Goal: Transaction & Acquisition: Subscribe to service/newsletter

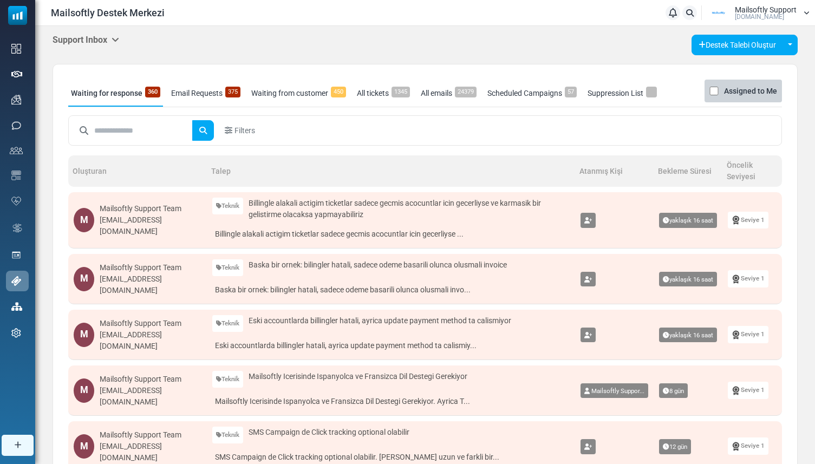
click at [0, 0] on link "Destek" at bounding box center [0, 0] width 0 height 0
click at [137, 125] on input "text" at bounding box center [143, 130] width 99 height 21
type input "****"
click at [192, 120] on button "submit" at bounding box center [203, 130] width 22 height 21
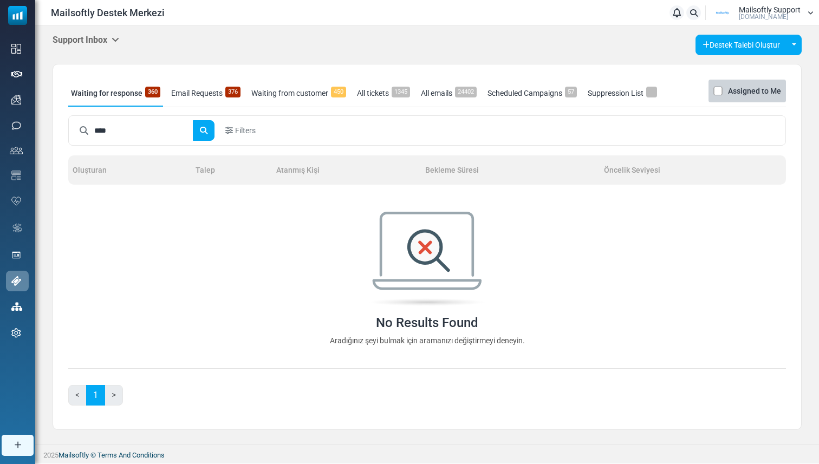
click at [107, 33] on div "Support Inbox Support Inbox User Dashboard Control Panel App Announcements Iden…" at bounding box center [427, 232] width 784 height 413
click at [107, 36] on h5 "Support Inbox" at bounding box center [86, 40] width 67 height 10
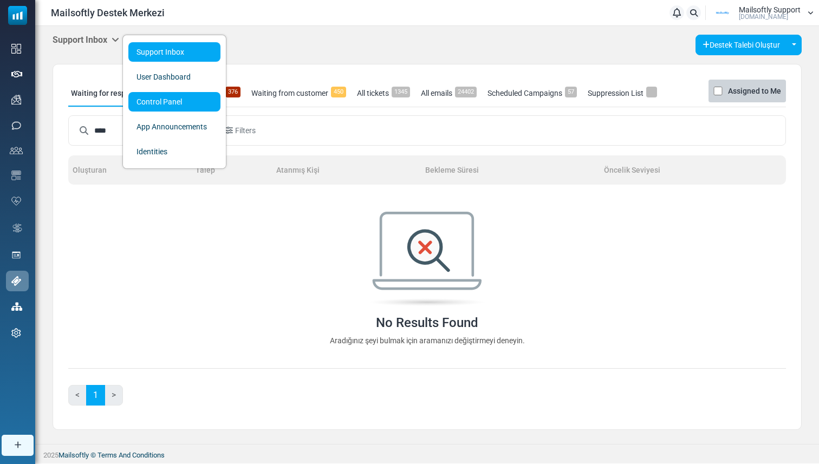
click at [148, 95] on link "Control Panel" at bounding box center [174, 102] width 92 height 20
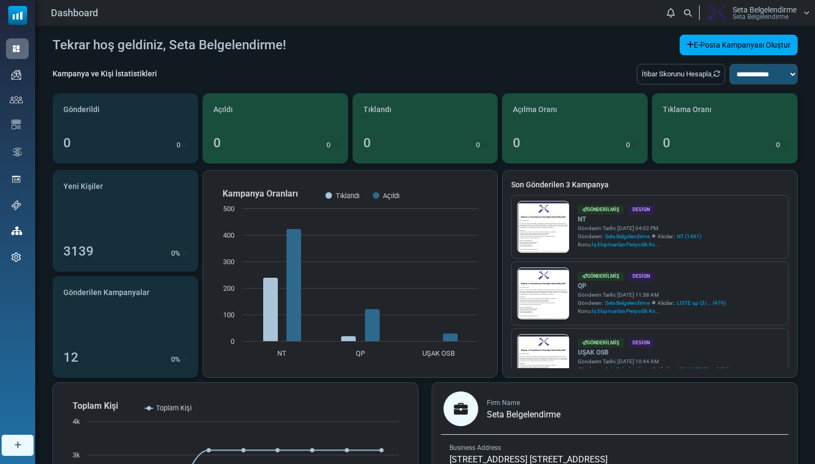
click at [739, 24] on div "Dashboard Bildirimler Seta Belgelendirme Seta Belgelendi̇rme Profil & Tercihler…" at bounding box center [425, 12] width 780 height 25
click at [732, 21] on div "Dashboard Bildirimler Seta Belgelendirme Seta Belgelendi̇rme Profil & Tercihler…" at bounding box center [425, 12] width 780 height 25
click at [736, 16] on span "Seta Belgelendi̇rme" at bounding box center [761, 17] width 56 height 7
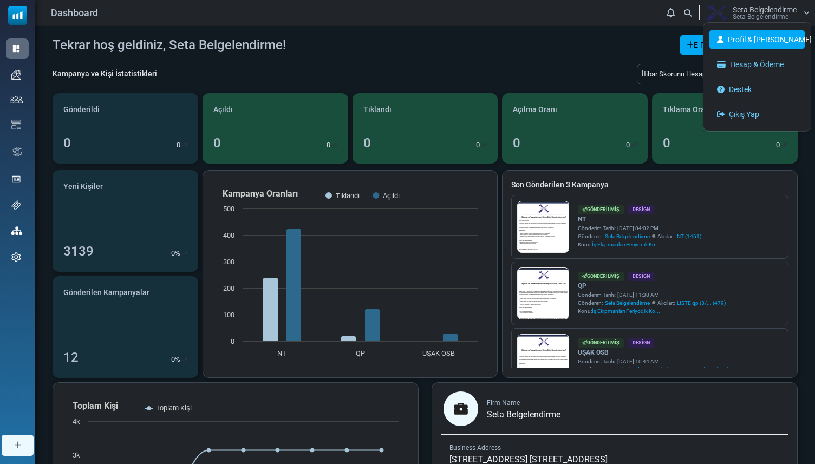
click at [742, 33] on link "Profil & [PERSON_NAME]" at bounding box center [757, 40] width 96 height 20
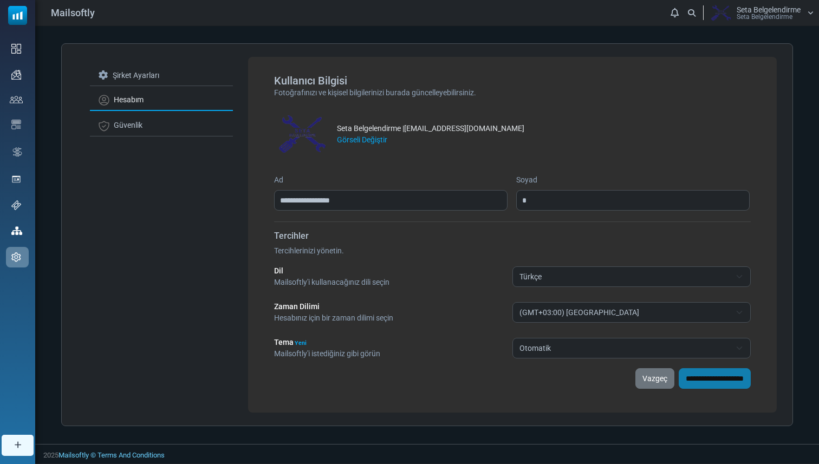
click at [744, 11] on span "Seta Belgelendirme" at bounding box center [769, 10] width 64 height 8
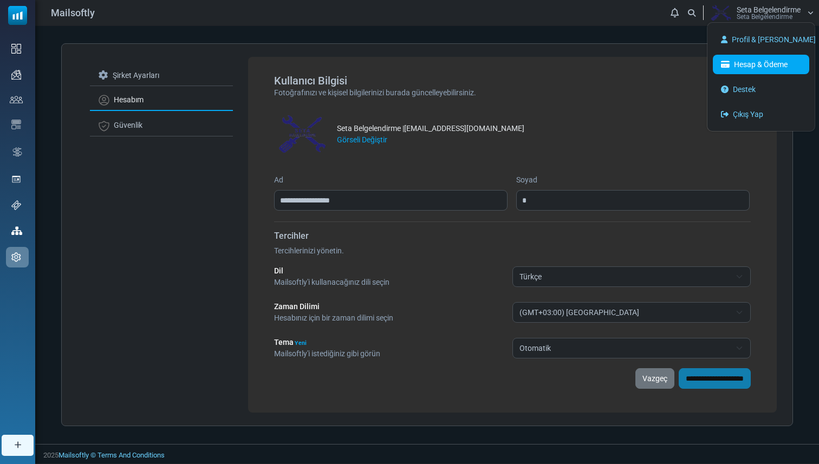
click at [737, 60] on link "Hesap & Ödeme" at bounding box center [761, 65] width 96 height 20
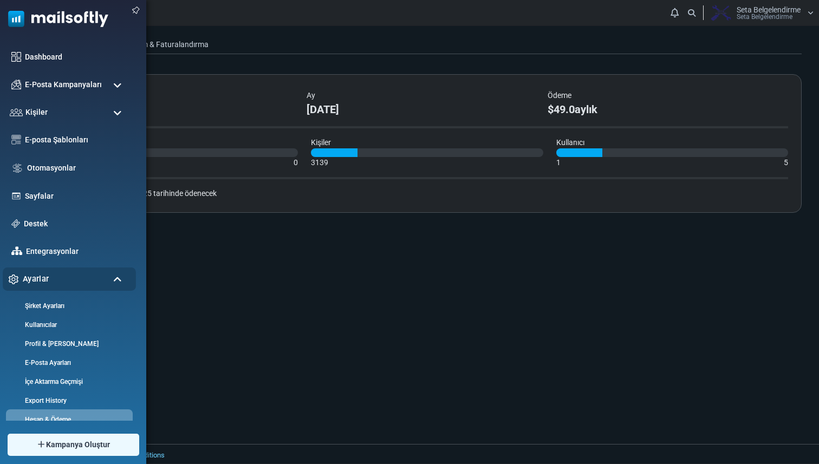
scroll to position [26, 0]
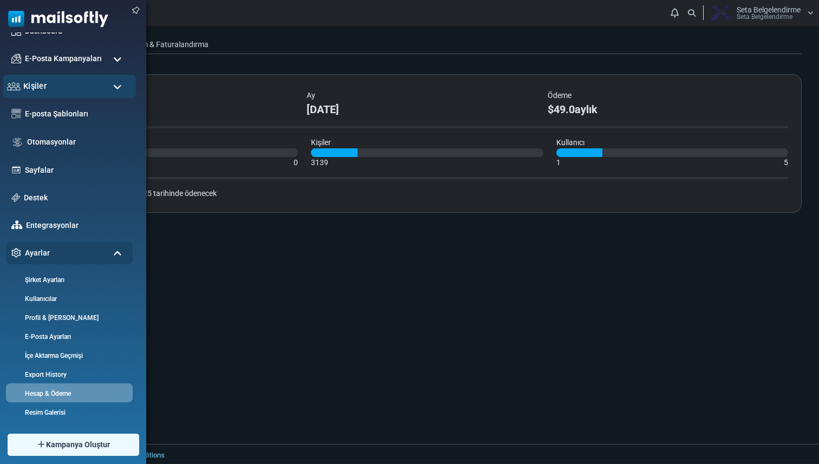
click at [58, 86] on div "Kişiler" at bounding box center [69, 86] width 133 height 23
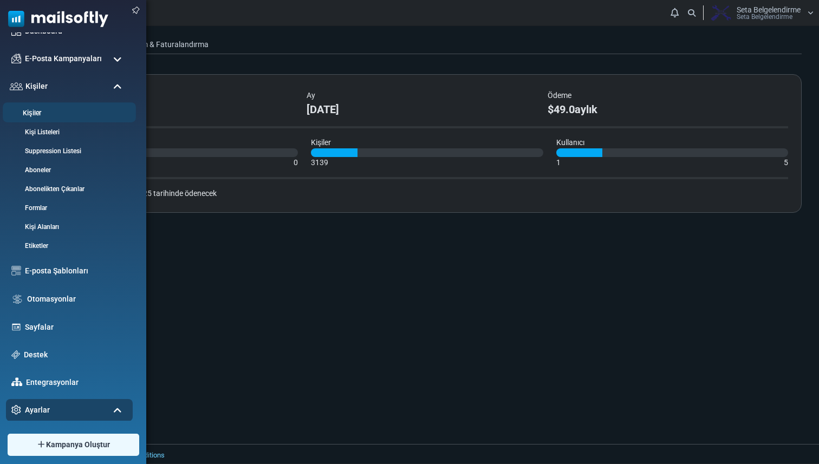
click at [51, 103] on li "Kişiler" at bounding box center [69, 112] width 133 height 20
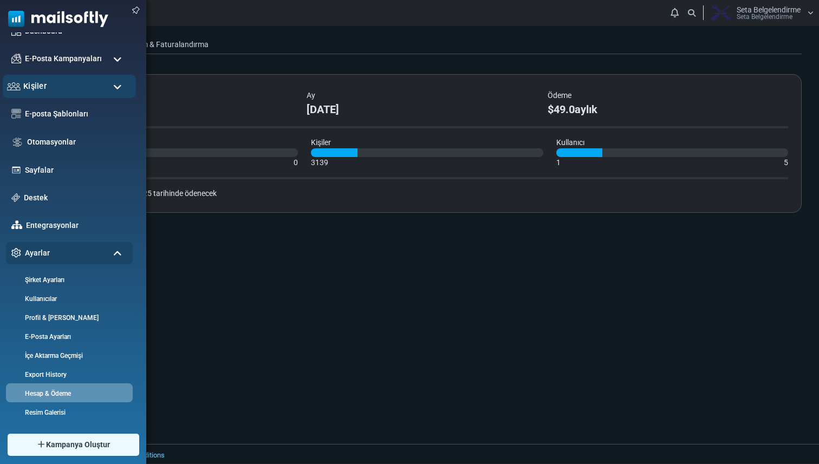
click at [46, 92] on div "Kişiler" at bounding box center [69, 86] width 133 height 23
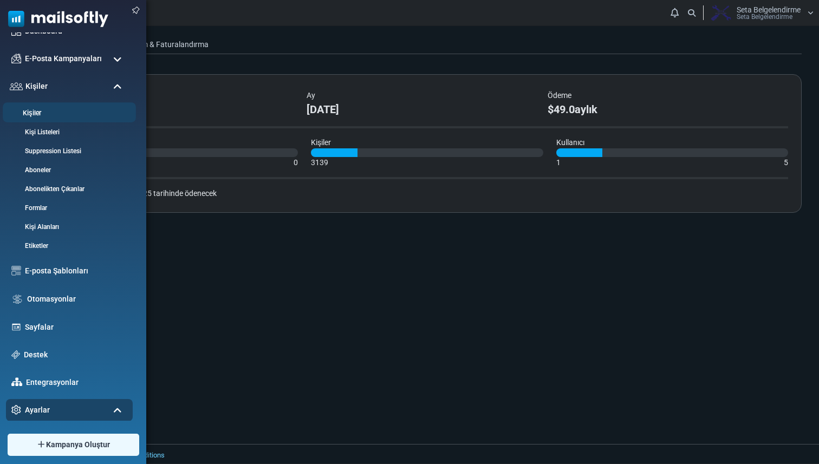
click at [44, 120] on li "Kişiler" at bounding box center [69, 112] width 133 height 20
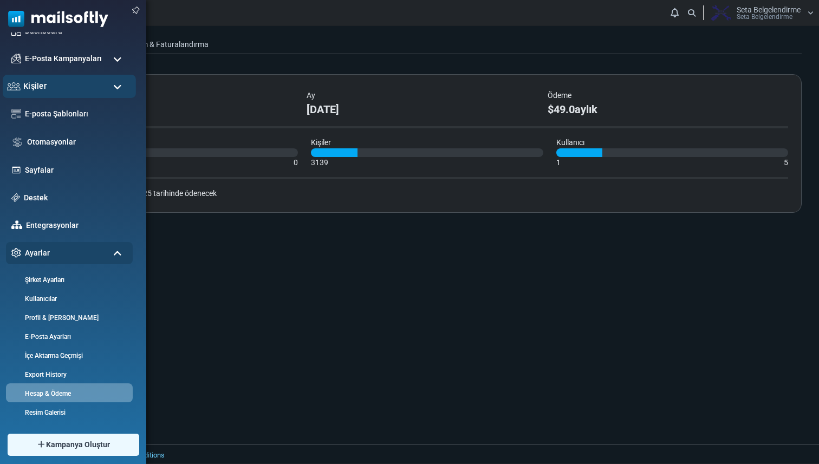
click at [44, 94] on div "Kişiler" at bounding box center [69, 86] width 133 height 23
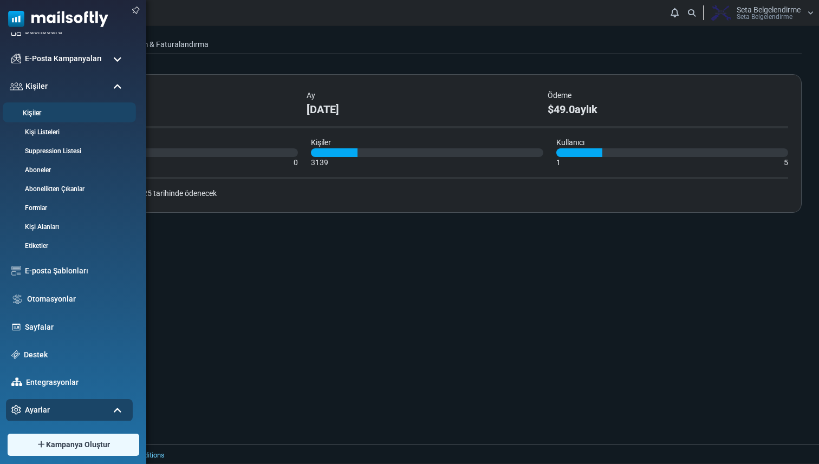
click at [43, 113] on link "Kişiler" at bounding box center [68, 113] width 130 height 10
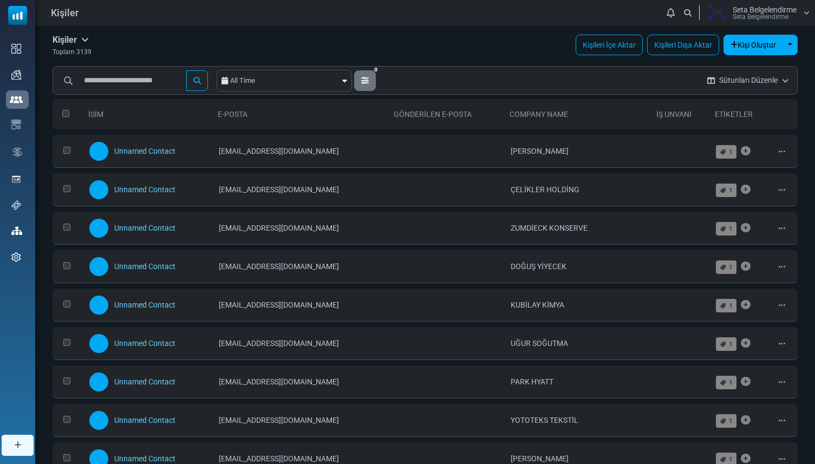
click at [722, 10] on img at bounding box center [716, 13] width 27 height 16
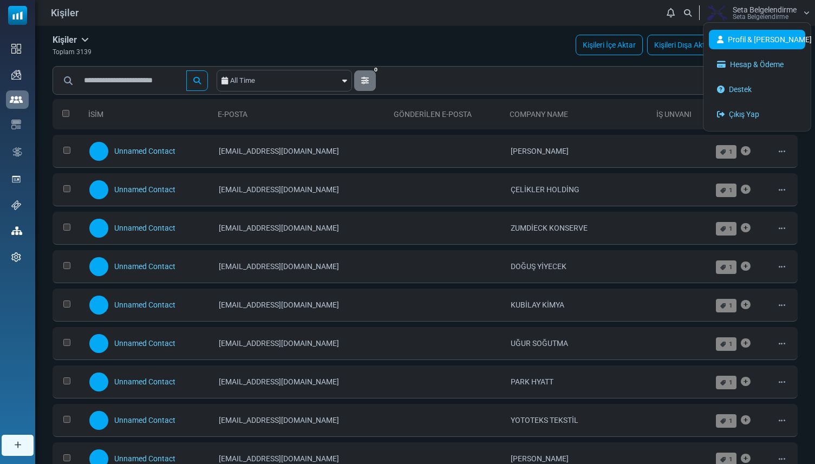
click at [733, 39] on link "Profil & [PERSON_NAME]" at bounding box center [757, 40] width 96 height 20
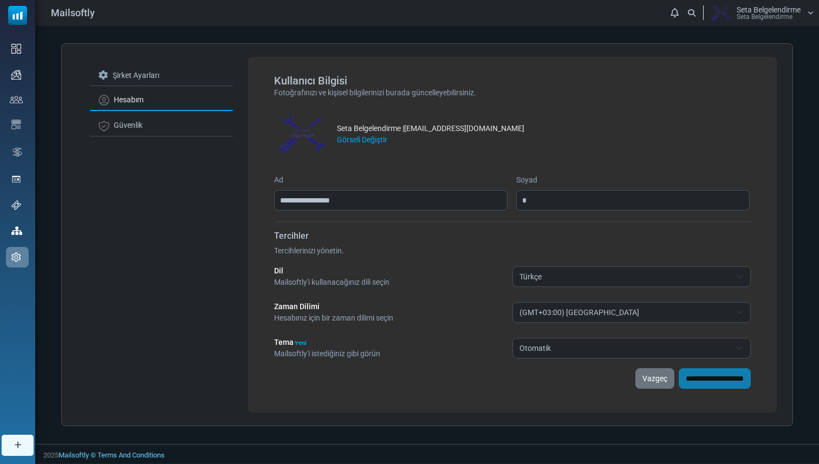
click at [730, 12] on img at bounding box center [720, 13] width 27 height 16
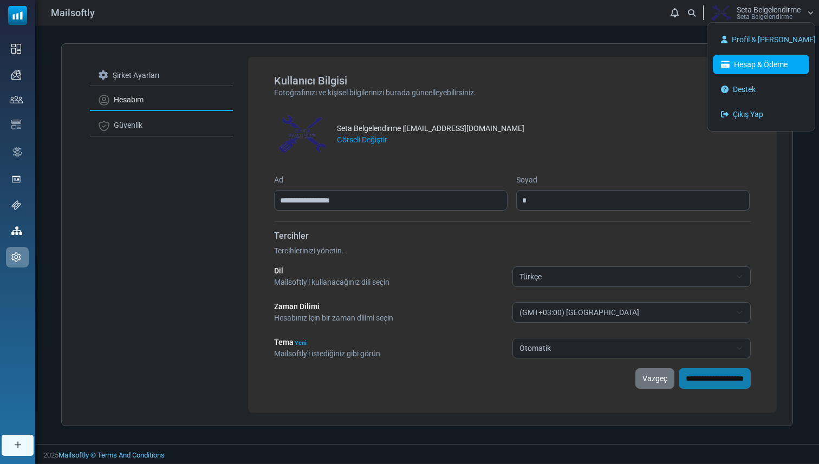
click at [734, 61] on link "Hesap & Ödeme" at bounding box center [761, 65] width 96 height 20
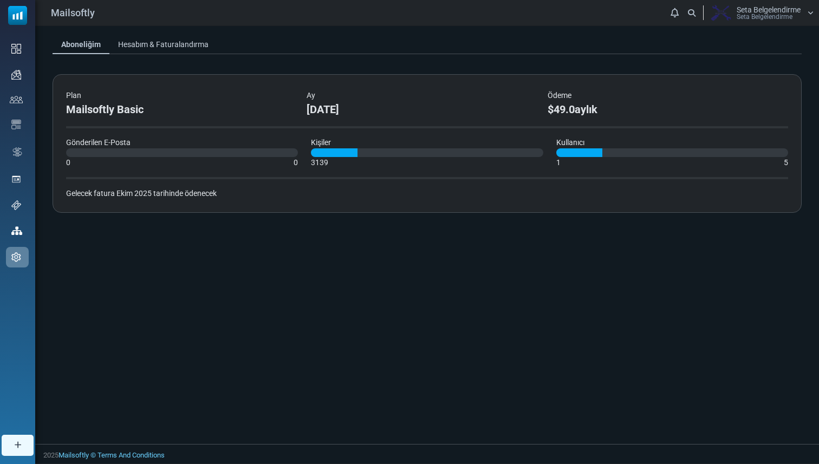
click at [164, 45] on link "Hesabım & Faturalandırma" at bounding box center [163, 45] width 108 height 20
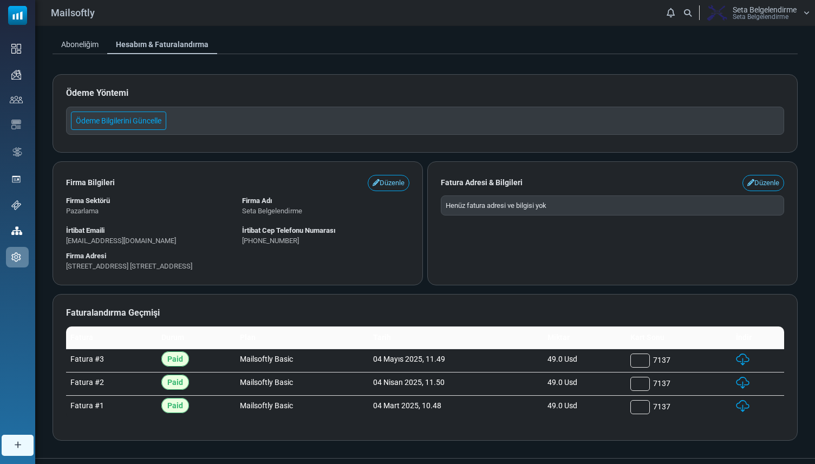
click at [91, 48] on link "Aboneliğim" at bounding box center [80, 45] width 55 height 20
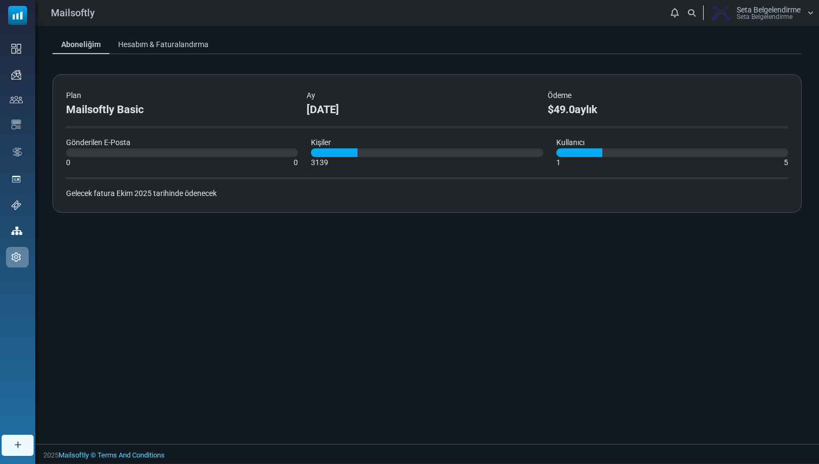
click at [742, 12] on span "Seta Belgelendirme" at bounding box center [769, 10] width 64 height 8
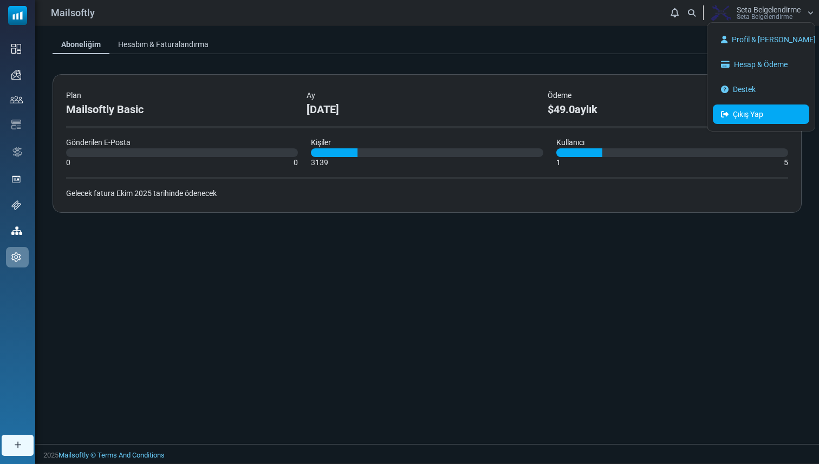
click at [734, 121] on link "Çıkış Yap" at bounding box center [761, 115] width 96 height 20
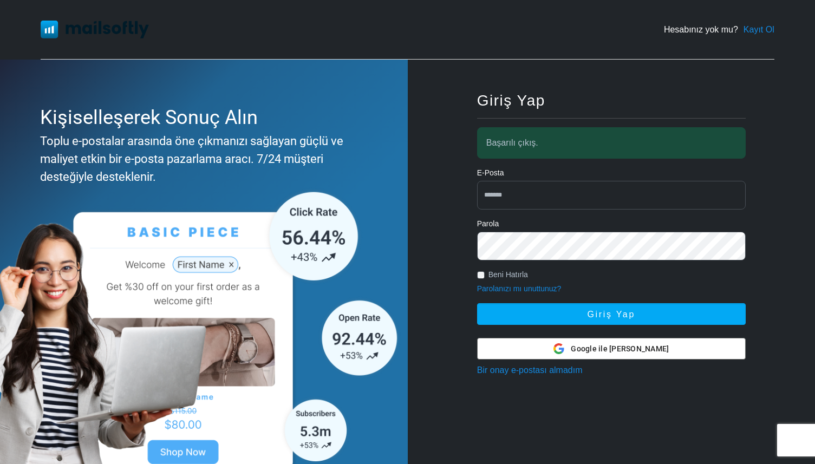
click at [582, 189] on input "email" at bounding box center [611, 195] width 269 height 29
type input "**********"
click at [477, 303] on button "Giriş Yap" at bounding box center [611, 314] width 269 height 22
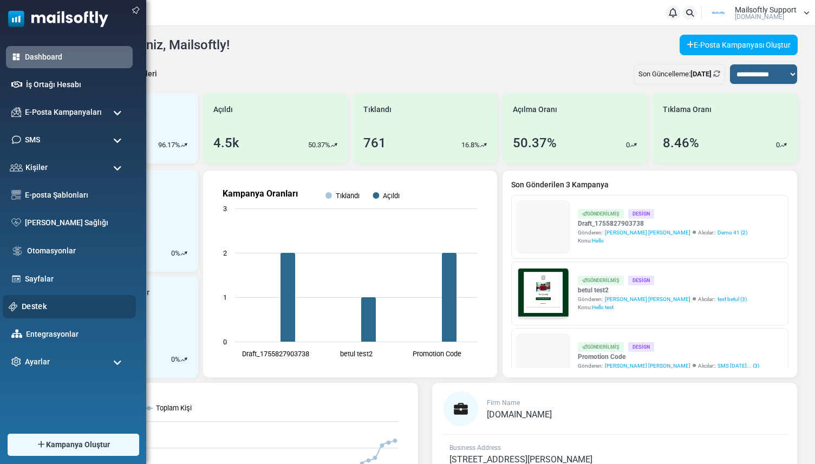
click at [35, 308] on link "Destek" at bounding box center [76, 307] width 108 height 12
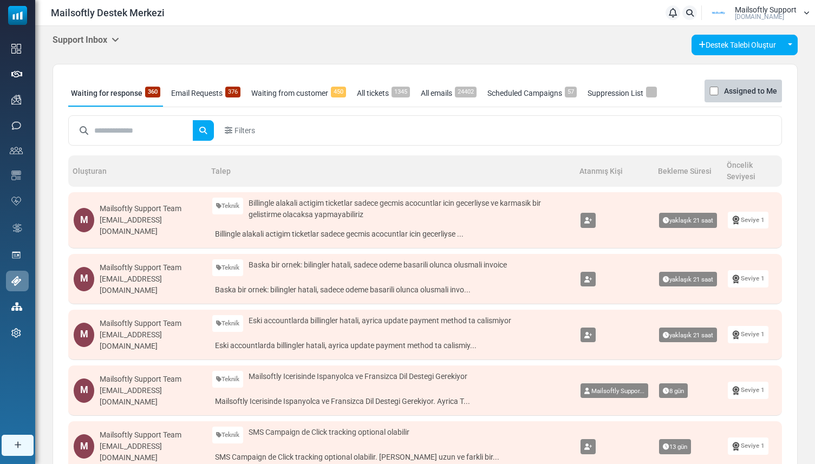
click at [134, 135] on input "text" at bounding box center [143, 130] width 99 height 21
click at [97, 42] on h5 "Support Inbox" at bounding box center [86, 40] width 67 height 10
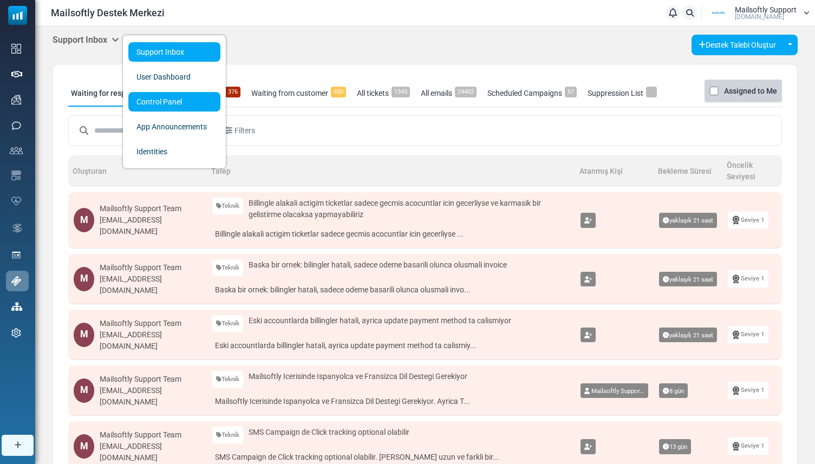
click at [140, 92] on link "Control Panel" at bounding box center [174, 102] width 92 height 20
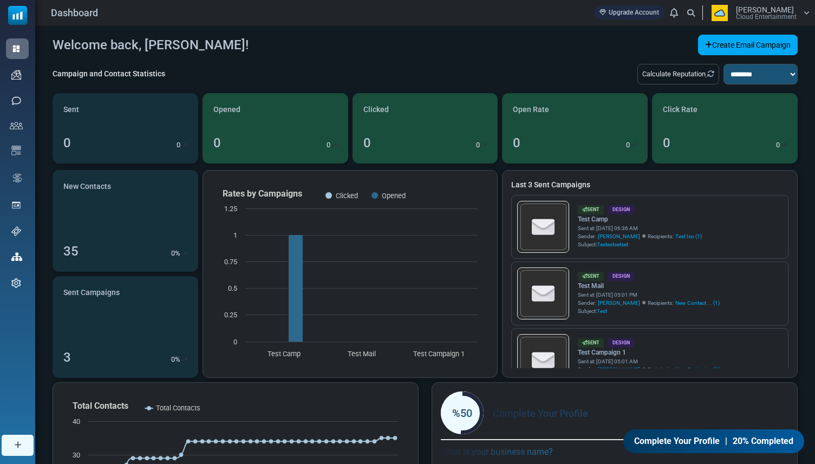
click at [748, 15] on span "Cloud Entertainment" at bounding box center [766, 17] width 61 height 7
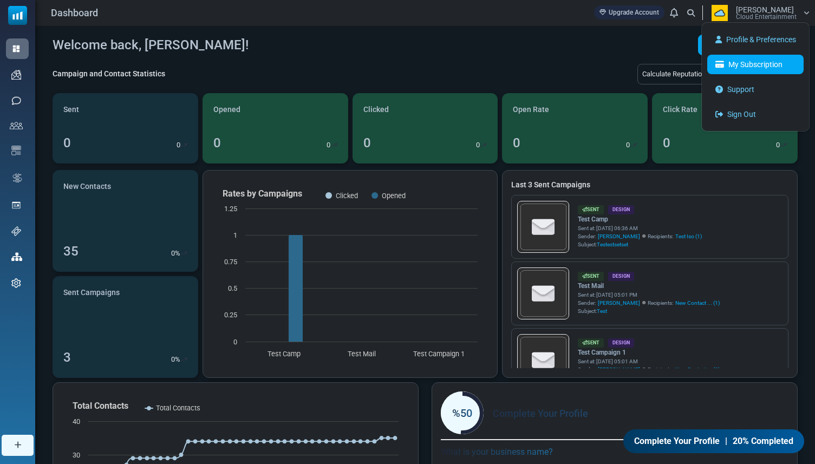
click at [743, 64] on link "My Subscription" at bounding box center [756, 65] width 96 height 20
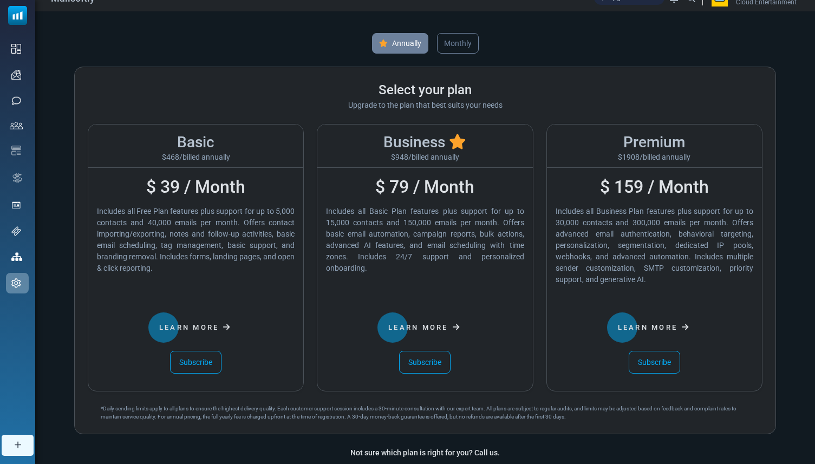
scroll to position [20, 0]
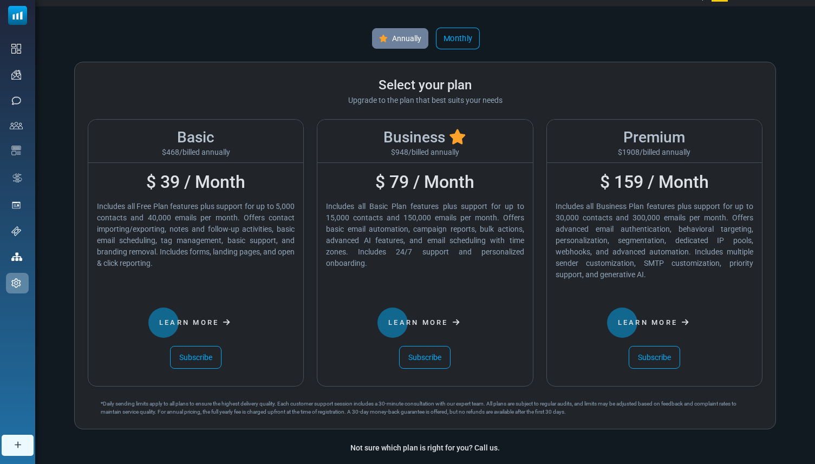
click at [455, 38] on link "Monthly" at bounding box center [458, 39] width 44 height 22
click at [400, 42] on link "Annually" at bounding box center [400, 39] width 59 height 22
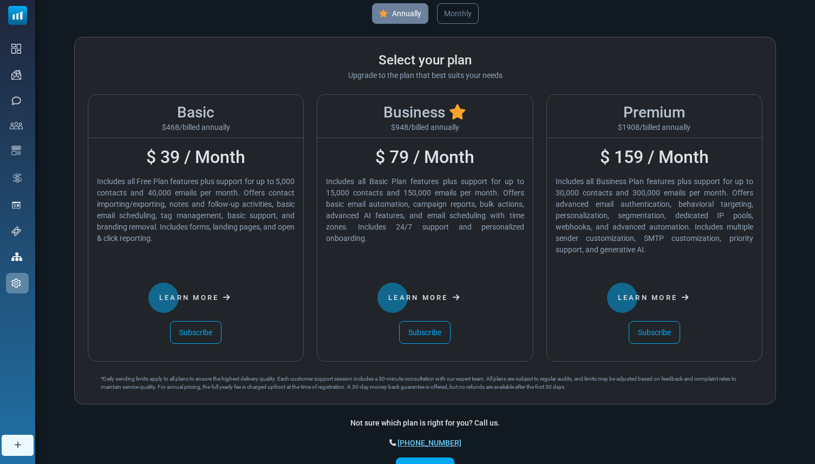
scroll to position [45, 0]
click at [198, 324] on link "Subscribe" at bounding box center [195, 332] width 51 height 23
click at [207, 333] on link "Subscribe" at bounding box center [195, 332] width 51 height 23
